Goal: Information Seeking & Learning: Learn about a topic

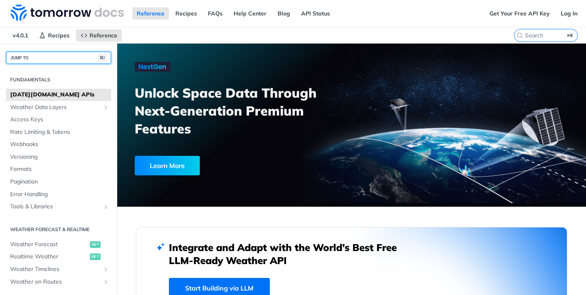
click at [64, 55] on button "JUMP TO ⌘/" at bounding box center [58, 58] width 105 height 12
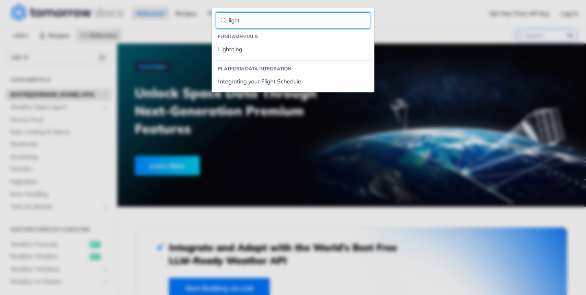
type input "light"
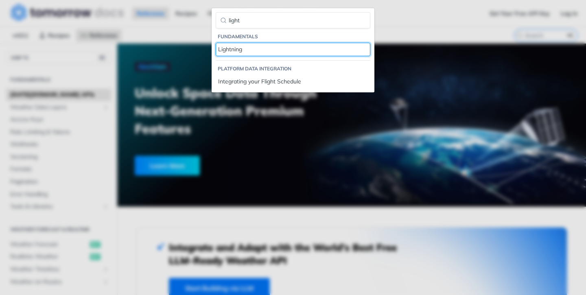
click at [242, 45] on div "Lightning" at bounding box center [293, 49] width 150 height 9
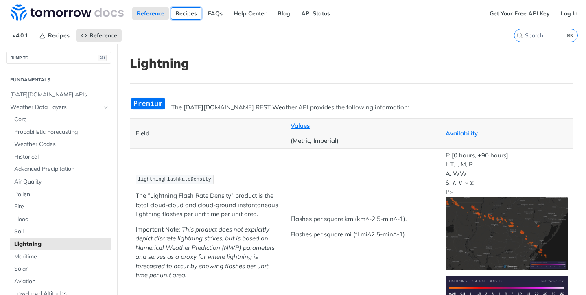
click at [182, 8] on link "Recipes" at bounding box center [186, 13] width 31 height 12
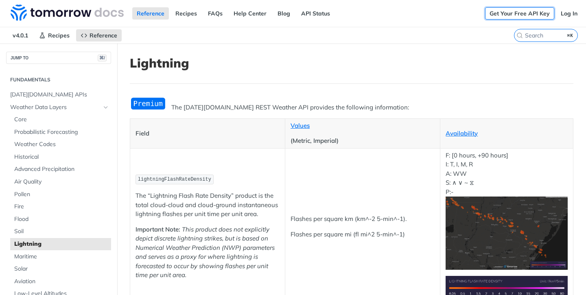
click at [506, 15] on link "Get Your Free API Key" at bounding box center [519, 13] width 69 height 12
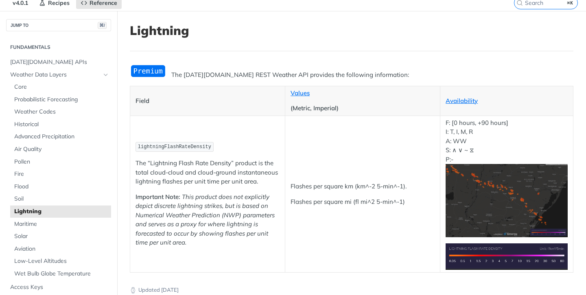
scroll to position [39, 0]
